Goal: Task Accomplishment & Management: Manage account settings

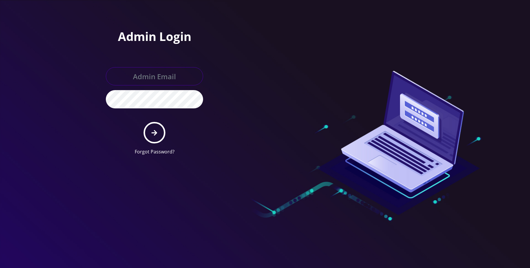
type input "allchoiceconnect@britewireless.com"
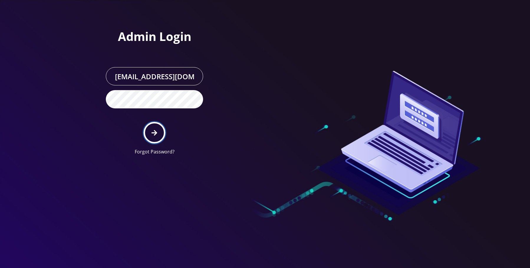
click at [154, 134] on icon "submit" at bounding box center [155, 133] width 6 height 6
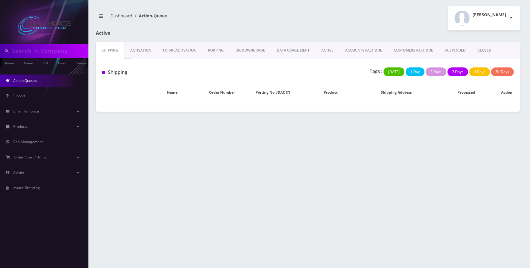
type input "cole"
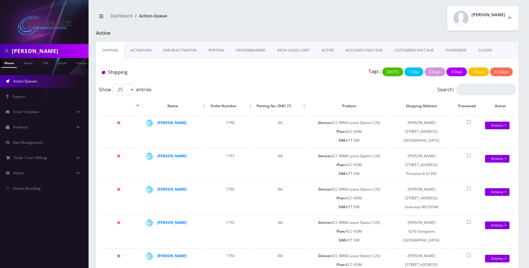
click at [323, 49] on link "ACTIVE" at bounding box center [328, 50] width 24 height 17
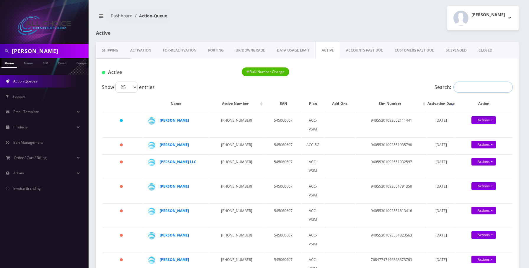
click at [455, 86] on input "Search:" at bounding box center [482, 87] width 59 height 11
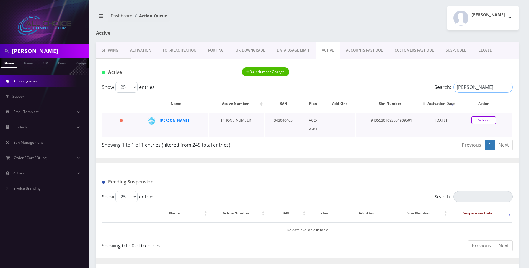
type input "adams"
click at [489, 119] on link "Actions" at bounding box center [483, 120] width 24 height 8
click at [475, 133] on link "Close" at bounding box center [488, 131] width 57 height 9
type input "09/16/2025"
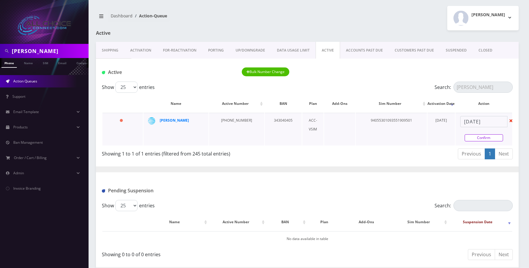
click at [484, 139] on link "Confirm" at bounding box center [483, 137] width 38 height 7
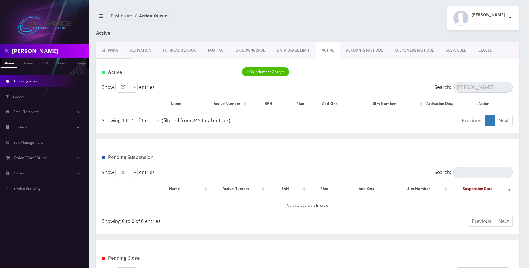
click at [488, 51] on link "CLOSED" at bounding box center [485, 50] width 26 height 17
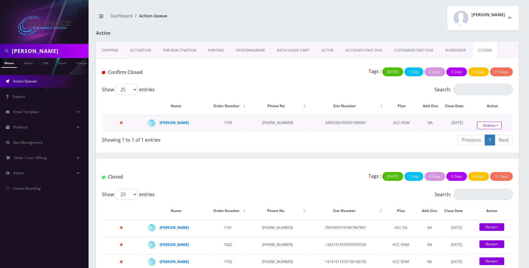
click at [488, 123] on link "Actions" at bounding box center [489, 126] width 24 height 8
click at [482, 137] on link "Confirm" at bounding box center [497, 135] width 47 height 7
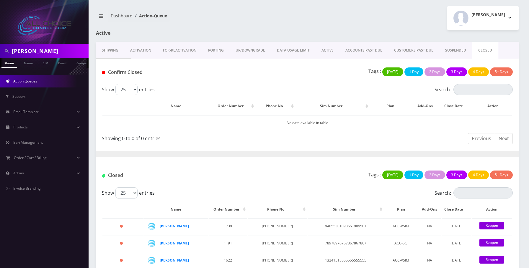
click at [18, 50] on input "cole" at bounding box center [49, 50] width 75 height 11
type input "[PERSON_NAME]"
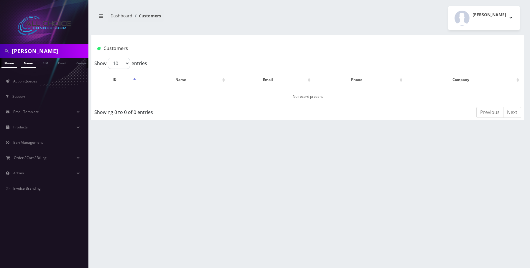
click at [29, 63] on link "Name" at bounding box center [28, 63] width 15 height 10
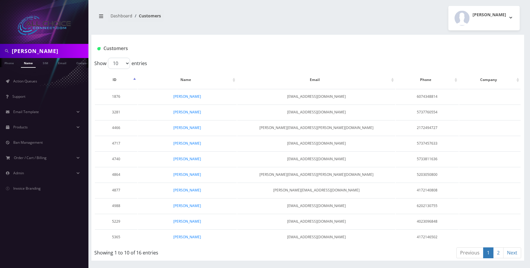
click at [497, 251] on link "2" at bounding box center [498, 253] width 10 height 11
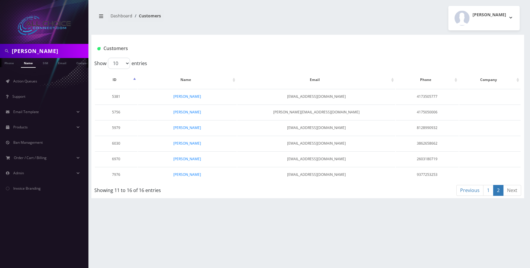
click at [490, 192] on link "1" at bounding box center [488, 190] width 10 height 11
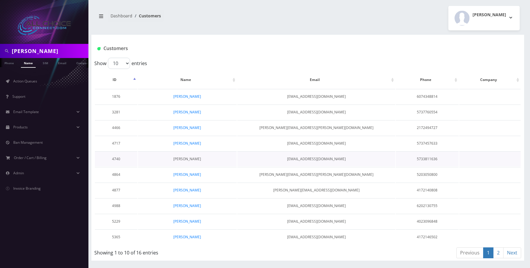
click at [196, 161] on link "[PERSON_NAME]" at bounding box center [187, 159] width 28 height 5
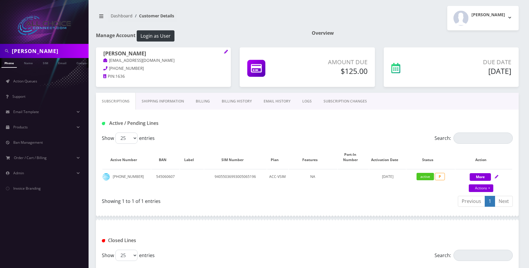
drag, startPoint x: 195, startPoint y: 100, endPoint x: 198, endPoint y: 100, distance: 3.0
click at [195, 100] on link "Billing" at bounding box center [203, 101] width 26 height 17
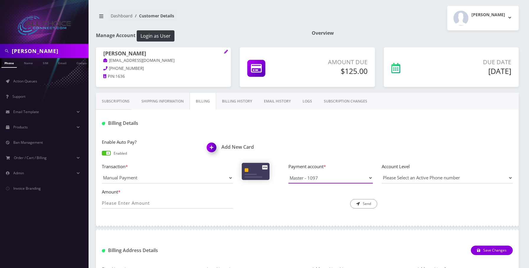
click at [346, 176] on select "Visa - 7818 Master - 1097" at bounding box center [330, 178] width 84 height 11
click at [301, 135] on div "Enable Auto Pay? Enabled Add New Card Transaction * Manual Payment Custom Charg…" at bounding box center [307, 176] width 422 height 87
click at [157, 202] on input "Amount *" at bounding box center [167, 203] width 131 height 11
click at [375, 114] on div "Billing Details" at bounding box center [307, 121] width 422 height 23
